Goal: Check status: Check status

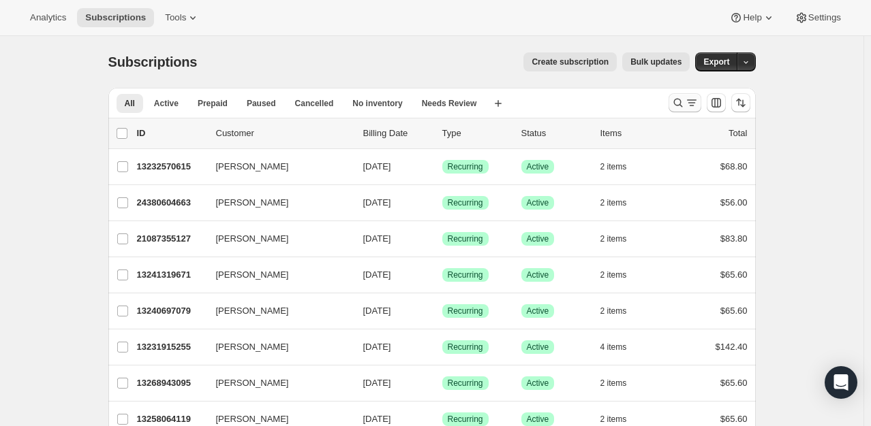
click at [681, 102] on icon "Search and filter results" at bounding box center [678, 103] width 14 height 14
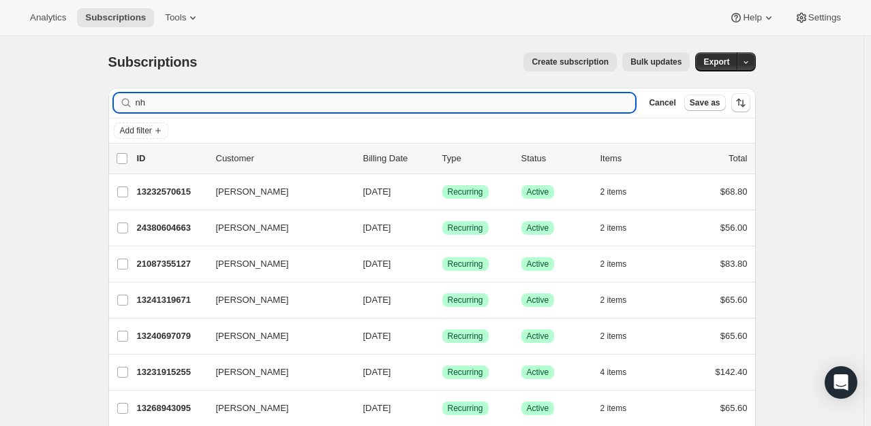
type input "n"
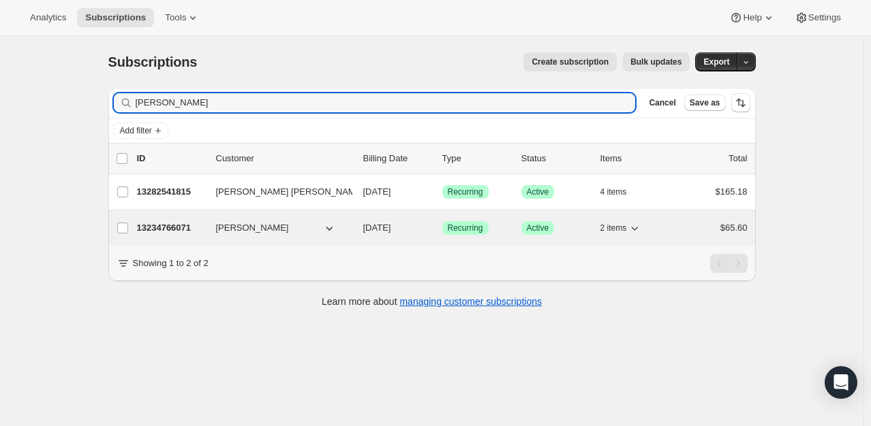
type input "[PERSON_NAME]"
click at [163, 223] on p "13234766071" at bounding box center [171, 228] width 68 height 14
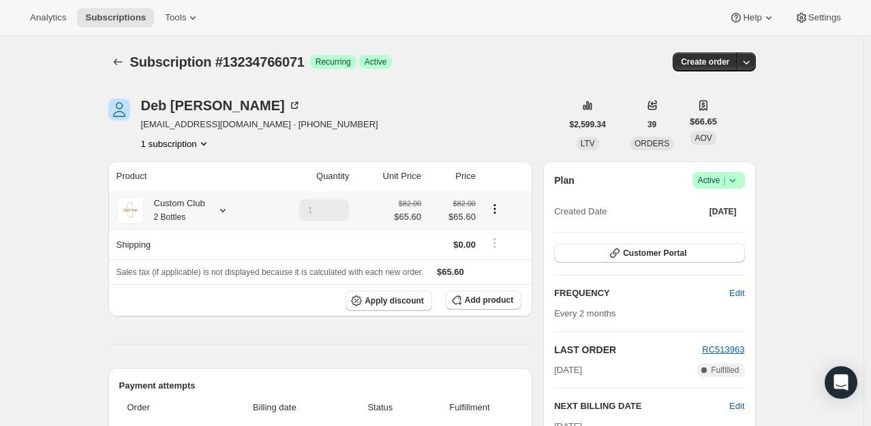
click at [228, 210] on icon at bounding box center [223, 211] width 14 height 14
